Goal: Task Accomplishment & Management: Manage account settings

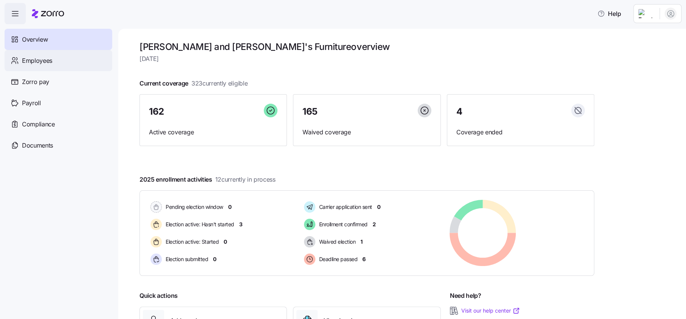
click at [37, 56] on div "Employees" at bounding box center [59, 60] width 108 height 21
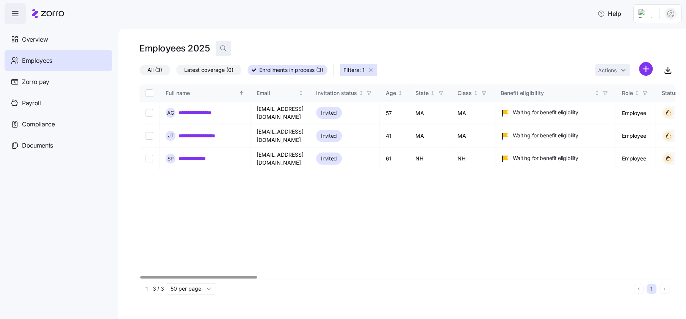
click at [224, 47] on icon "button" at bounding box center [223, 49] width 8 height 8
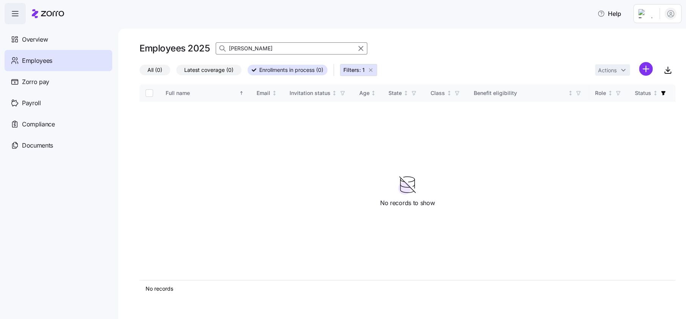
click at [372, 69] on icon "button" at bounding box center [370, 70] width 6 height 6
drag, startPoint x: 153, startPoint y: 68, endPoint x: 244, endPoint y: 94, distance: 94.6
click at [153, 68] on span "All (1)" at bounding box center [154, 70] width 14 height 10
click at [139, 72] on input "All (1)" at bounding box center [139, 72] width 0 height 0
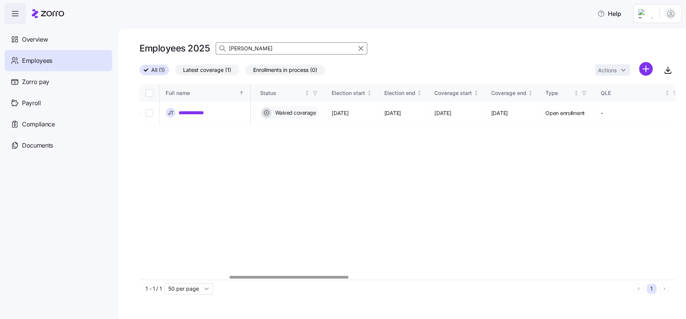
scroll to position [0, 403]
click at [337, 277] on div at bounding box center [289, 277] width 119 height 3
click at [280, 48] on input "[PERSON_NAME]" at bounding box center [292, 48] width 152 height 12
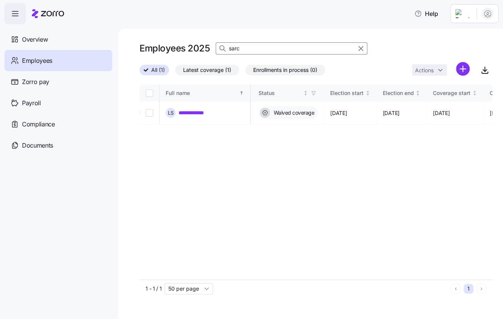
click at [256, 48] on input "sarc" at bounding box center [292, 48] width 152 height 12
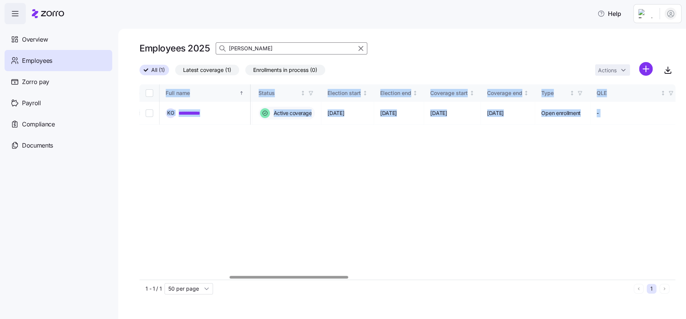
drag, startPoint x: 313, startPoint y: 274, endPoint x: 251, endPoint y: 275, distance: 62.5
click at [251, 275] on div "**********" at bounding box center [407, 181] width 536 height 195
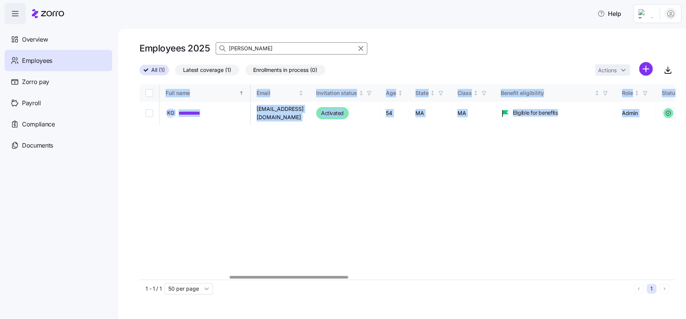
click at [160, 275] on div at bounding box center [407, 277] width 536 height 5
click at [371, 276] on div at bounding box center [407, 277] width 536 height 5
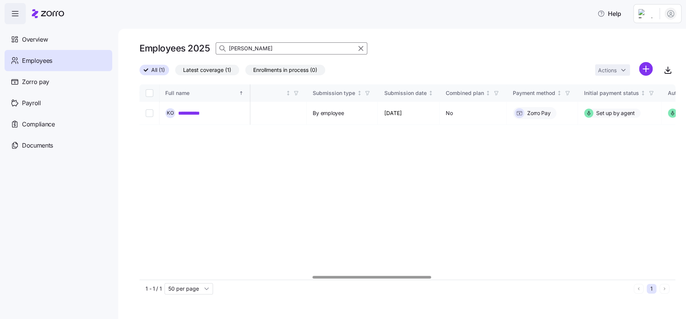
click at [407, 185] on div "**********" at bounding box center [407, 181] width 536 height 195
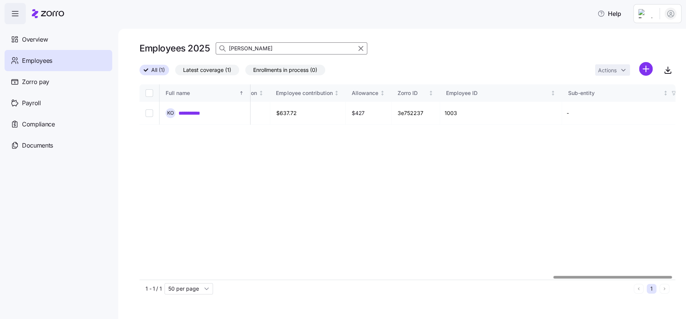
click at [612, 278] on div at bounding box center [407, 277] width 536 height 5
click at [675, 275] on div at bounding box center [407, 277] width 536 height 5
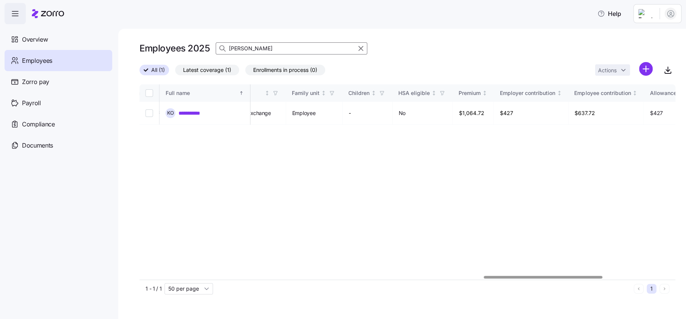
scroll to position [0, 1551]
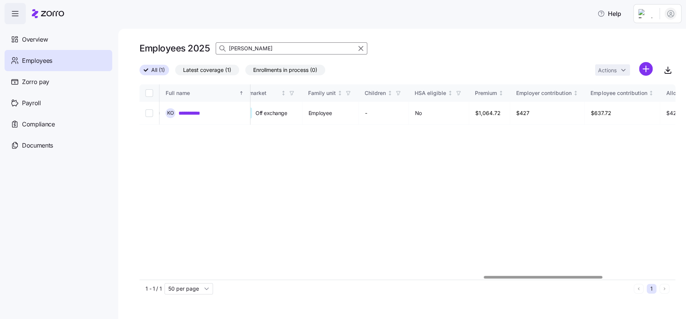
click at [579, 279] on div at bounding box center [543, 277] width 119 height 3
click at [514, 129] on div "**********" at bounding box center [407, 181] width 536 height 195
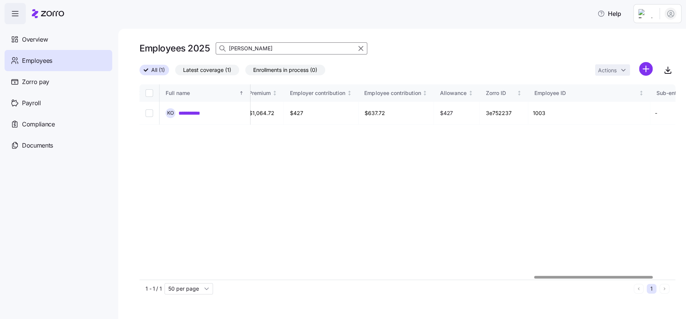
scroll to position [0, 1778]
click at [644, 276] on div at bounding box center [593, 277] width 119 height 3
click at [370, 170] on div "**********" at bounding box center [407, 181] width 536 height 195
click at [256, 45] on input "[PERSON_NAME]" at bounding box center [292, 48] width 152 height 12
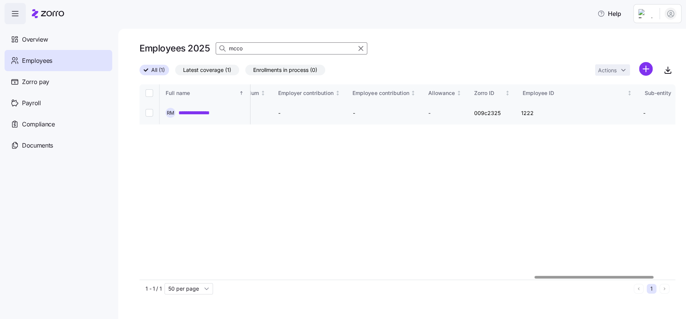
type input "mcco"
click at [217, 109] on link "**********" at bounding box center [207, 113] width 58 height 8
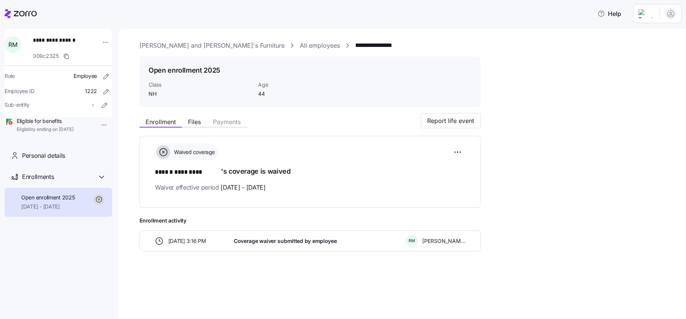
drag, startPoint x: 102, startPoint y: 191, endPoint x: 121, endPoint y: 189, distance: 19.4
click at [102, 182] on icon at bounding box center [101, 177] width 9 height 9
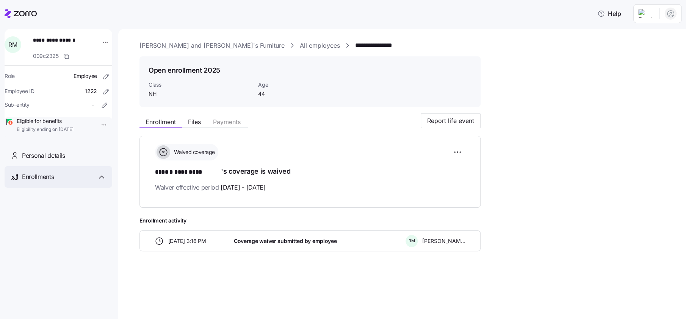
click at [101, 182] on icon at bounding box center [101, 177] width 9 height 9
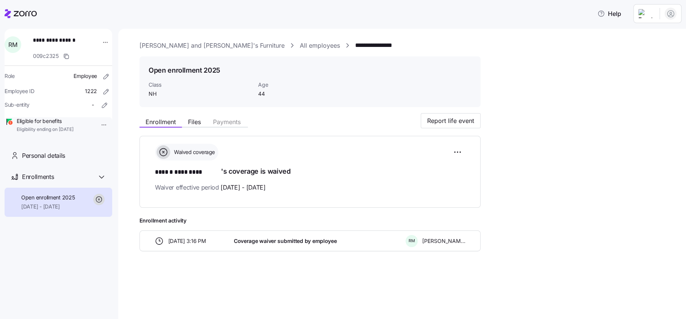
drag, startPoint x: 170, startPoint y: 132, endPoint x: 194, endPoint y: 116, distance: 28.9
click at [170, 132] on div "Enrollment Files Payments Report life event Waived coverage ****** ********* 's…" at bounding box center [407, 182] width 536 height 139
click at [199, 123] on span "Files" at bounding box center [194, 122] width 13 height 6
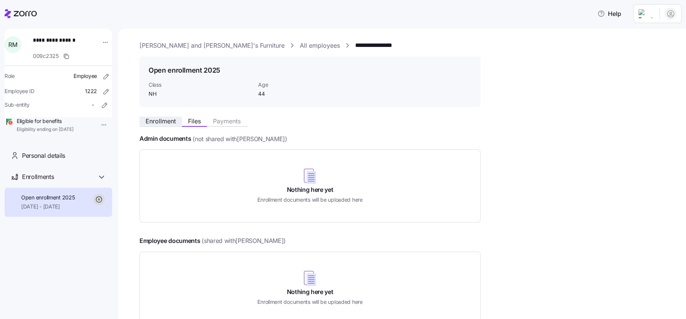
click at [168, 123] on span "Enrollment" at bounding box center [160, 121] width 30 height 6
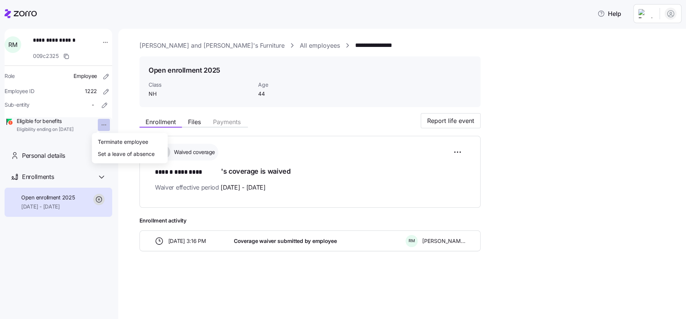
click at [102, 122] on html "**********" at bounding box center [343, 157] width 686 height 315
click at [101, 106] on icon "button" at bounding box center [105, 106] width 8 height 8
click at [96, 120] on html "**********" at bounding box center [343, 157] width 686 height 315
click at [105, 139] on div "Terminate employee" at bounding box center [123, 142] width 50 height 8
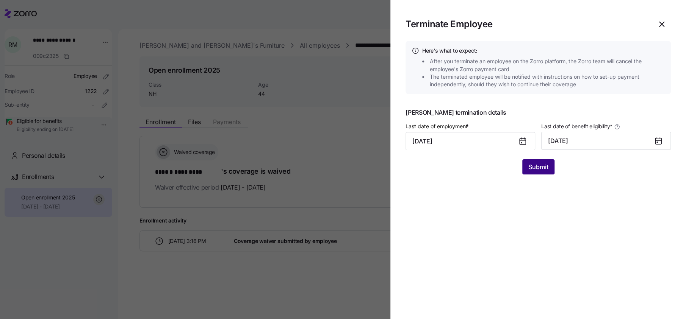
click at [537, 171] on span "Submit" at bounding box center [538, 166] width 20 height 9
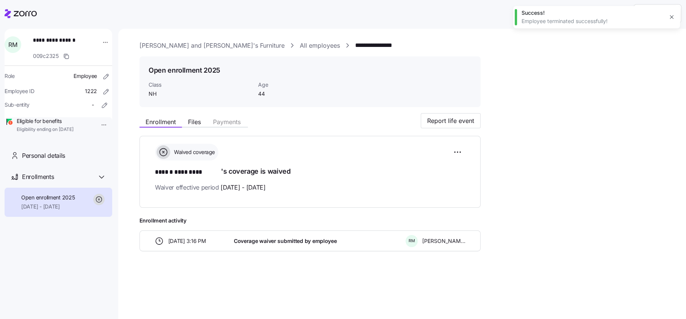
click at [675, 17] on button "button" at bounding box center [671, 17] width 11 height 11
click at [300, 47] on link "All employees" at bounding box center [320, 45] width 40 height 9
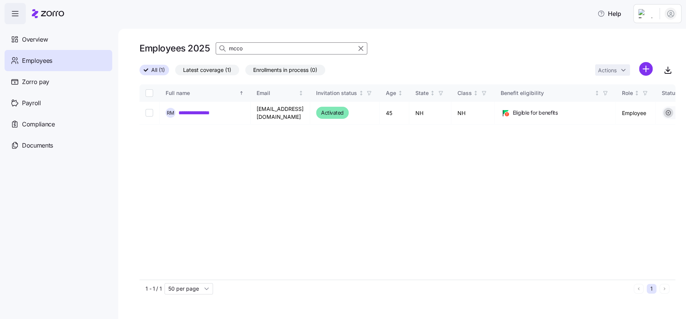
click at [261, 46] on input "mcco" at bounding box center [292, 48] width 152 height 12
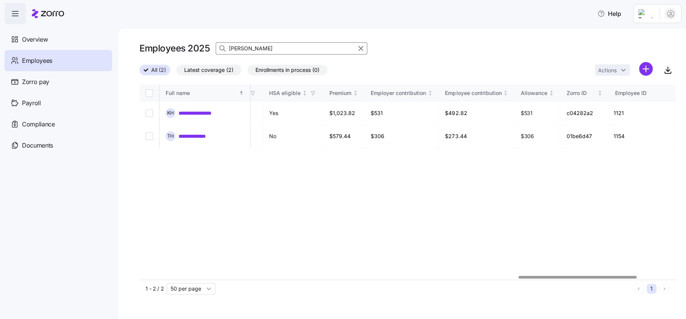
scroll to position [0, 1712]
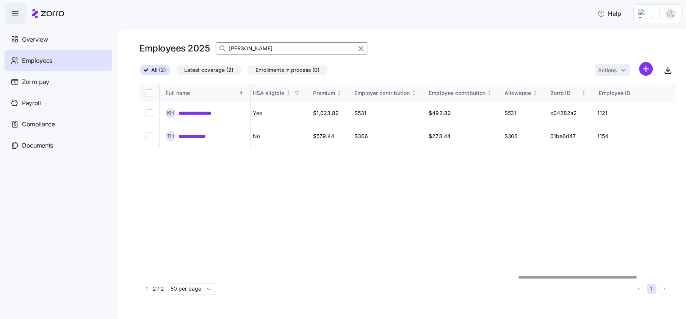
click at [601, 278] on div at bounding box center [577, 277] width 118 height 3
drag, startPoint x: 300, startPoint y: 48, endPoint x: 182, endPoint y: 53, distance: 118.3
click at [182, 53] on div "Employees 2025 [PERSON_NAME]" at bounding box center [407, 48] width 536 height 15
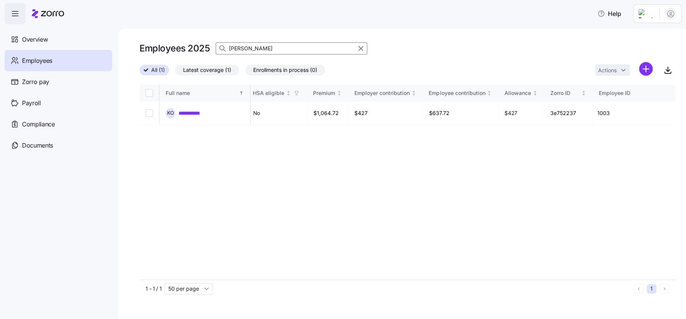
click at [258, 47] on input "[PERSON_NAME]" at bounding box center [292, 48] width 152 height 12
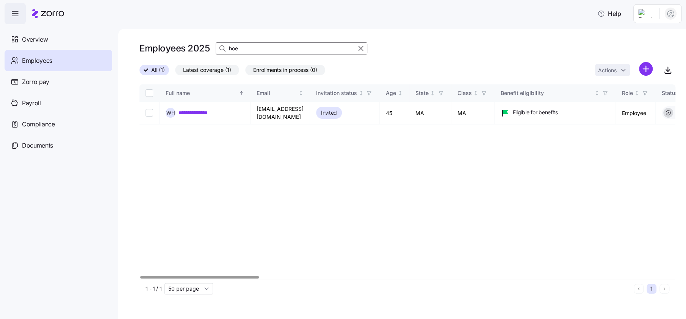
click at [180, 279] on div at bounding box center [199, 277] width 119 height 3
type input "hoe"
click at [183, 109] on link "**********" at bounding box center [203, 113] width 50 height 8
